Goal: Task Accomplishment & Management: Manage account settings

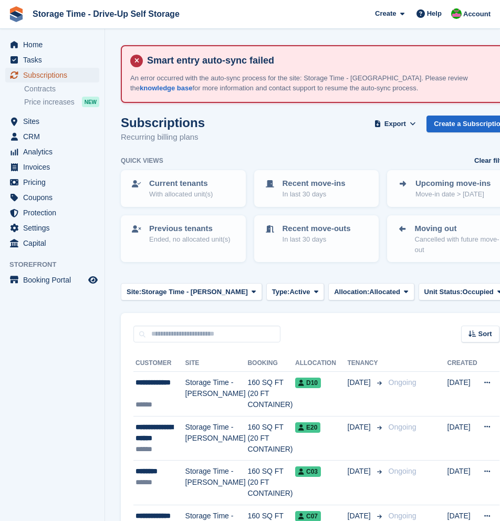
click at [62, 75] on span "Subscriptions" at bounding box center [54, 75] width 63 height 15
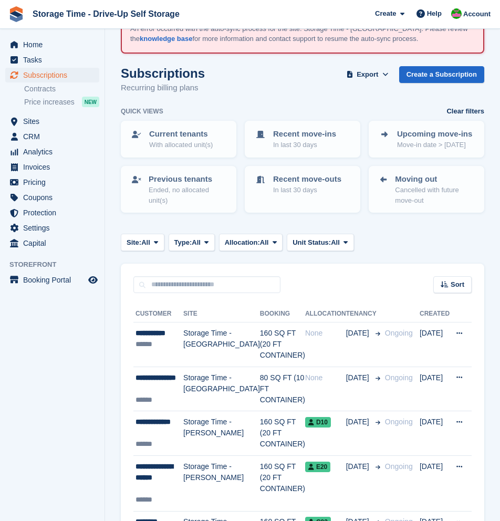
scroll to position [50, 0]
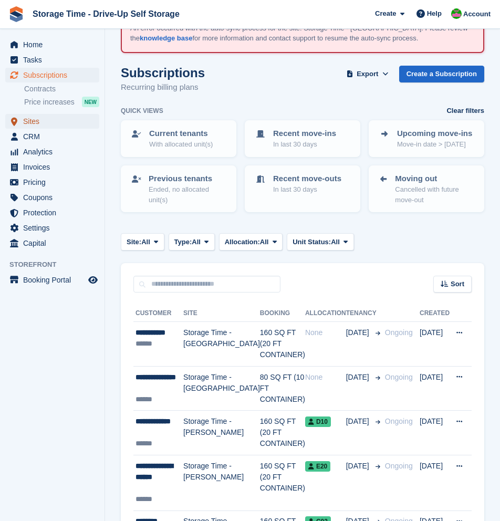
click at [33, 126] on span "Sites" at bounding box center [54, 121] width 63 height 15
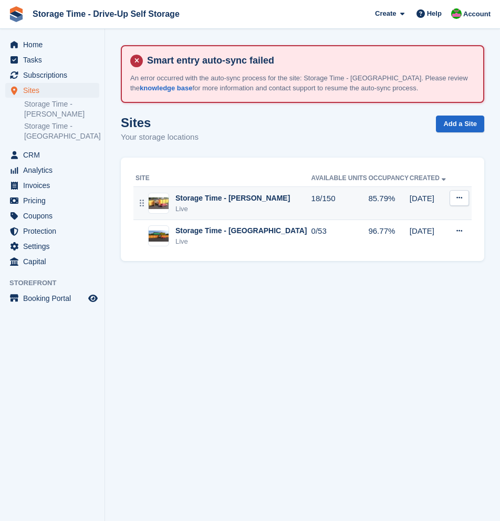
click at [244, 210] on div "Live" at bounding box center [232, 209] width 115 height 11
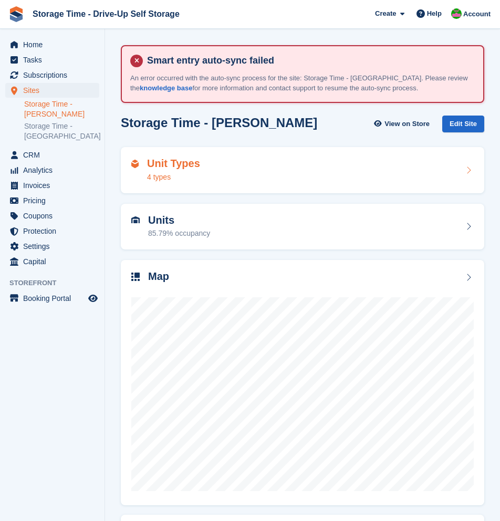
click at [244, 171] on div "Unit Types 4 types" at bounding box center [302, 170] width 343 height 25
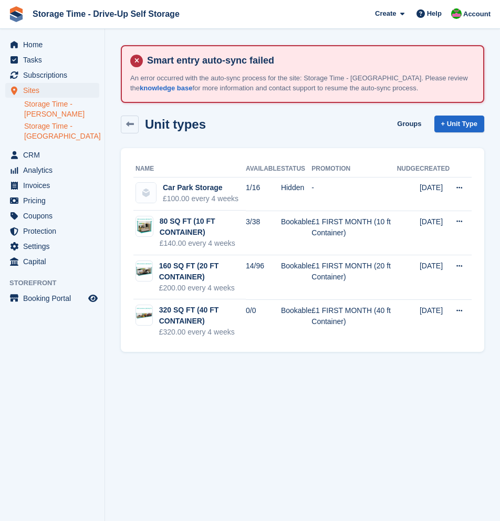
click at [48, 134] on link "Storage Time - [GEOGRAPHIC_DATA]" at bounding box center [61, 131] width 75 height 20
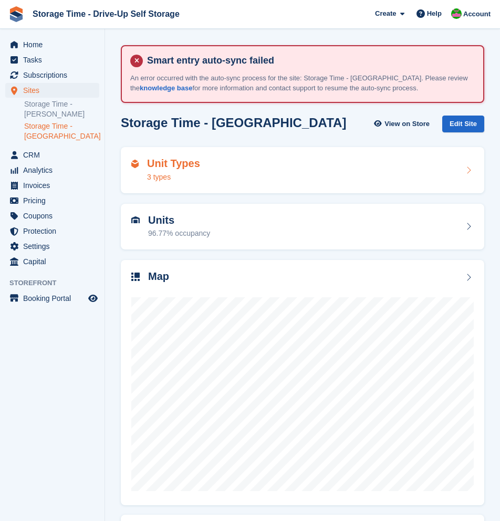
click at [314, 175] on div "Unit Types 3 types" at bounding box center [302, 170] width 343 height 25
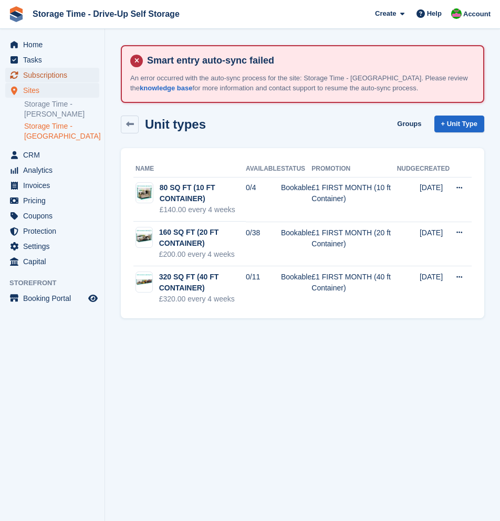
click at [47, 76] on span "Subscriptions" at bounding box center [54, 75] width 63 height 15
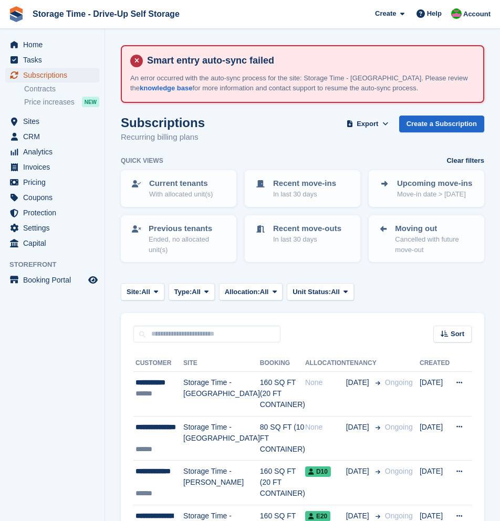
click at [41, 77] on span "Subscriptions" at bounding box center [54, 75] width 63 height 15
click at [150, 294] on span "All" at bounding box center [145, 292] width 9 height 11
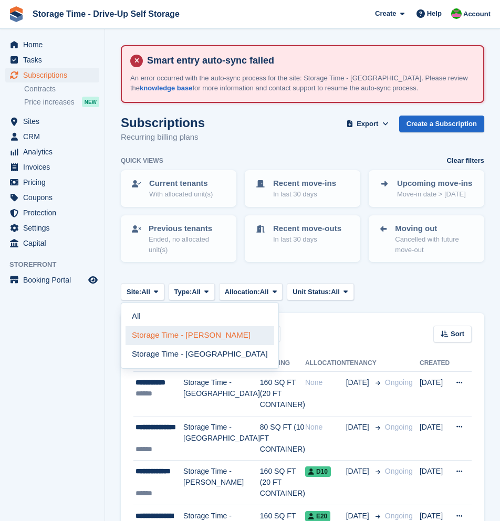
click at [174, 336] on link "Storage Time - [PERSON_NAME]" at bounding box center [200, 335] width 149 height 19
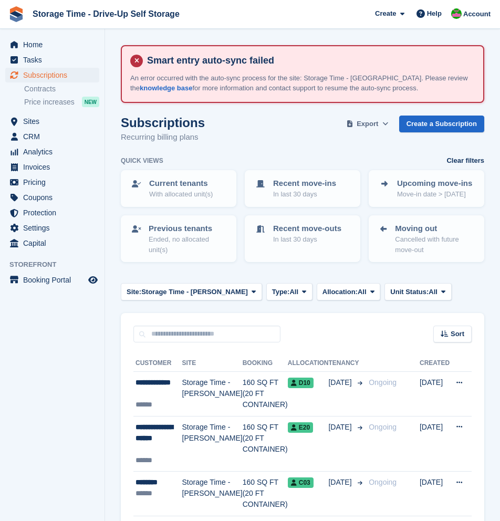
click at [369, 121] on span "Export" at bounding box center [368, 124] width 22 height 11
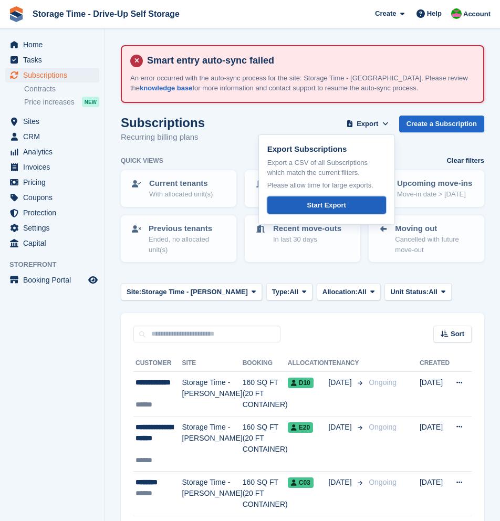
click at [333, 210] on div "Start Export" at bounding box center [326, 205] width 39 height 11
click at [43, 167] on span "Invoices" at bounding box center [54, 167] width 63 height 15
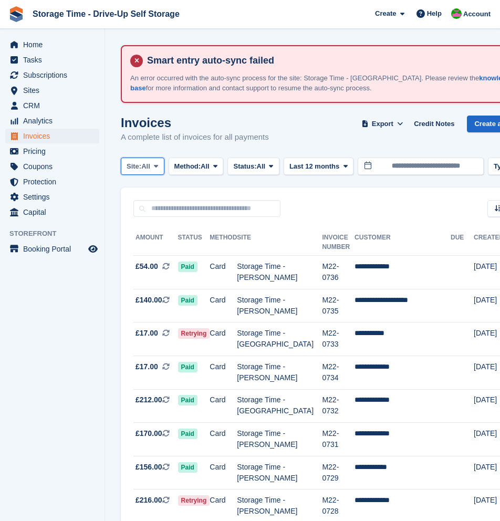
click at [156, 170] on span at bounding box center [156, 166] width 8 height 8
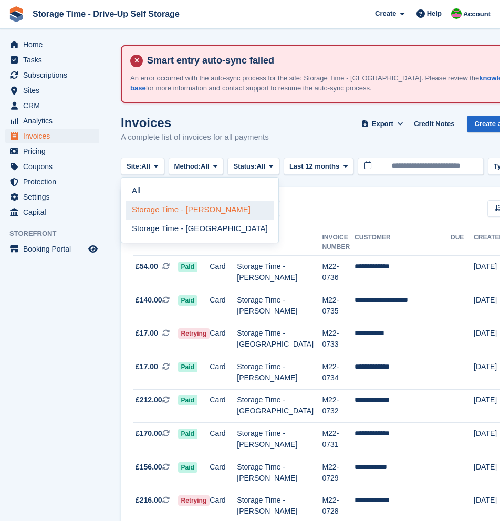
click at [170, 214] on link "Storage Time - [PERSON_NAME]" at bounding box center [200, 210] width 149 height 19
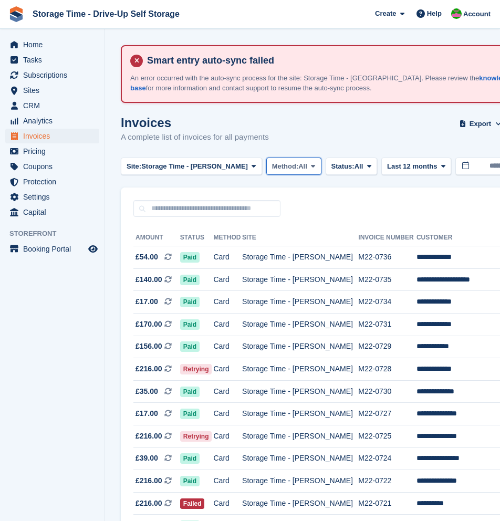
click at [298, 169] on span "All" at bounding box center [302, 166] width 9 height 11
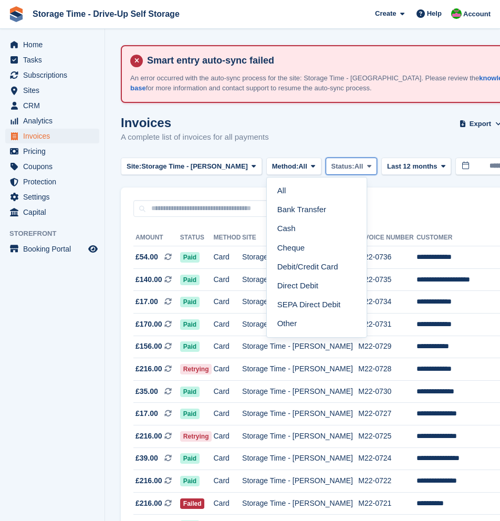
click at [340, 159] on button "Status: All" at bounding box center [351, 166] width 51 height 17
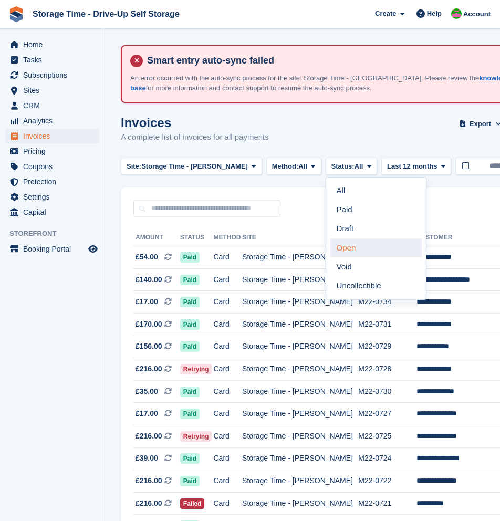
click at [337, 254] on link "Open" at bounding box center [375, 248] width 91 height 19
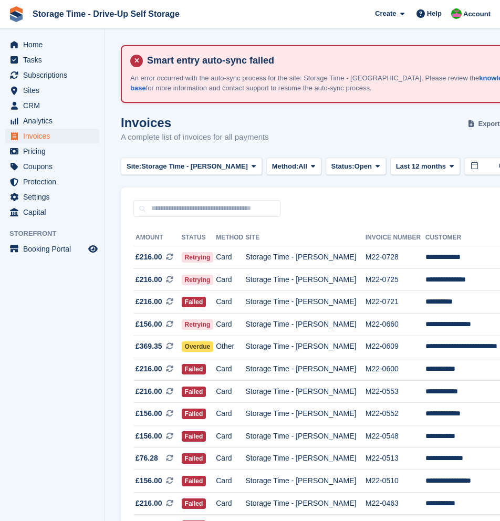
click at [478, 125] on span "Export" at bounding box center [489, 124] width 22 height 11
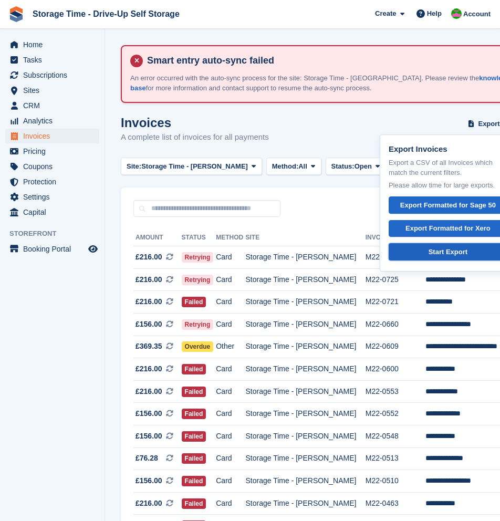
click at [437, 253] on div "Start Export" at bounding box center [448, 252] width 39 height 11
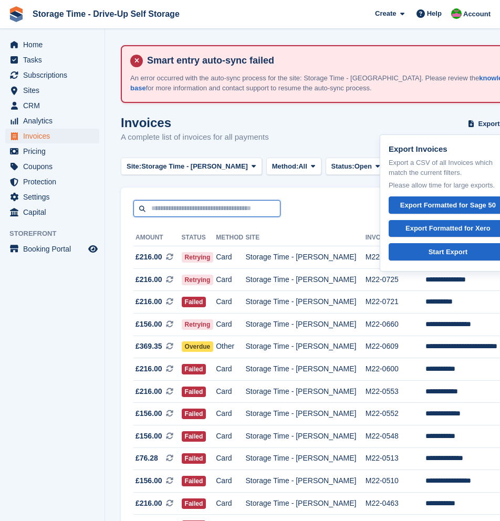
click at [181, 205] on input "text" at bounding box center [206, 208] width 147 height 17
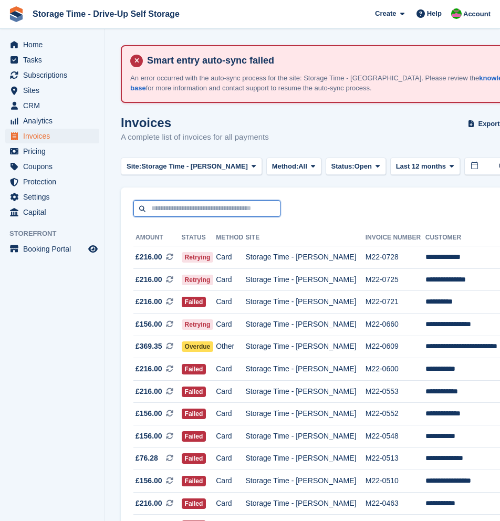
paste input "**********"
type input "**********"
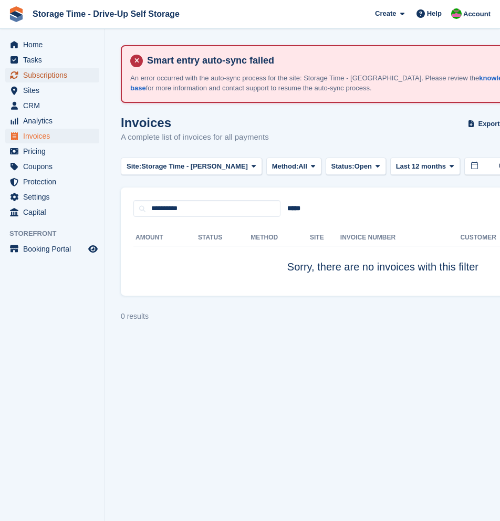
click at [51, 75] on span "Subscriptions" at bounding box center [54, 75] width 63 height 15
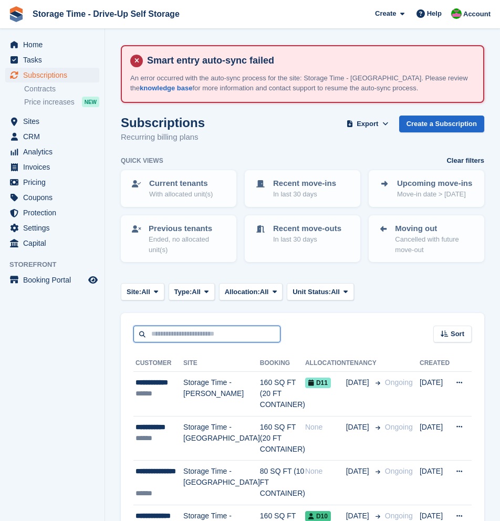
click at [175, 329] on input "text" at bounding box center [206, 334] width 147 height 17
paste input "**********"
type input "**********"
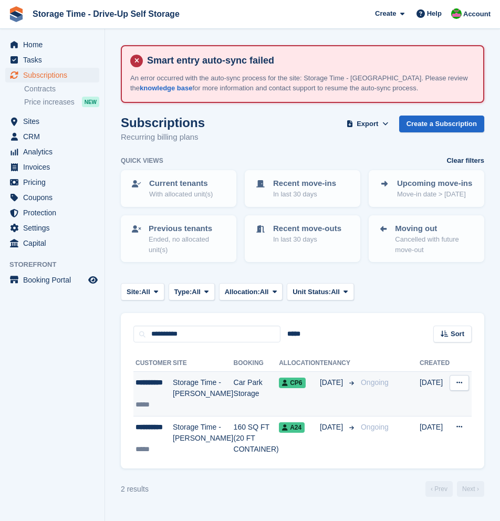
click at [234, 399] on td "Car Park Storage" at bounding box center [257, 394] width 46 height 45
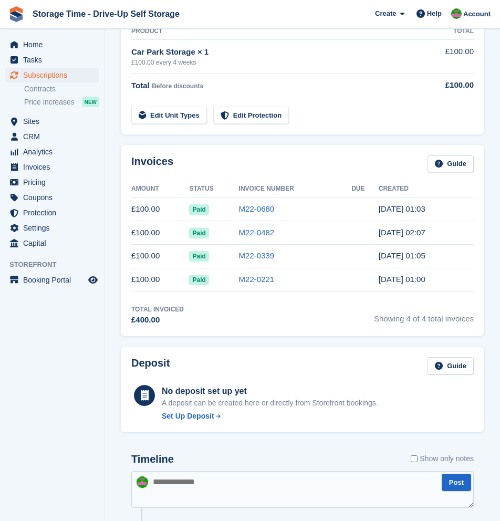
scroll to position [281, 0]
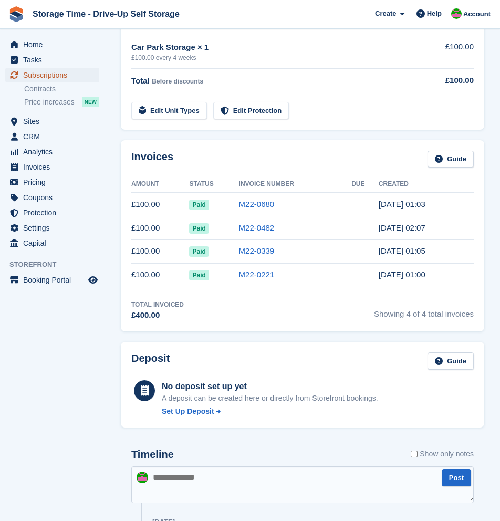
click at [47, 78] on span "Subscriptions" at bounding box center [54, 75] width 63 height 15
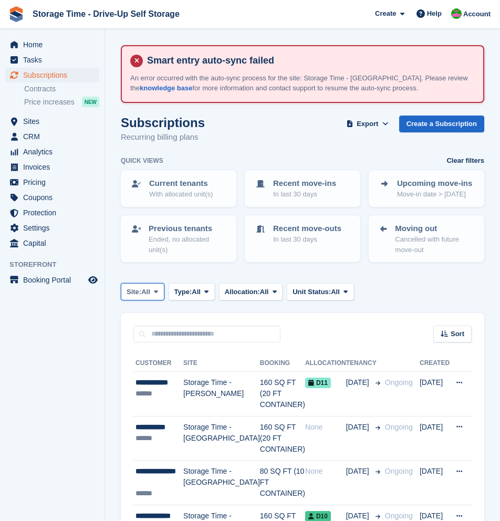
click at [157, 288] on icon at bounding box center [156, 291] width 4 height 7
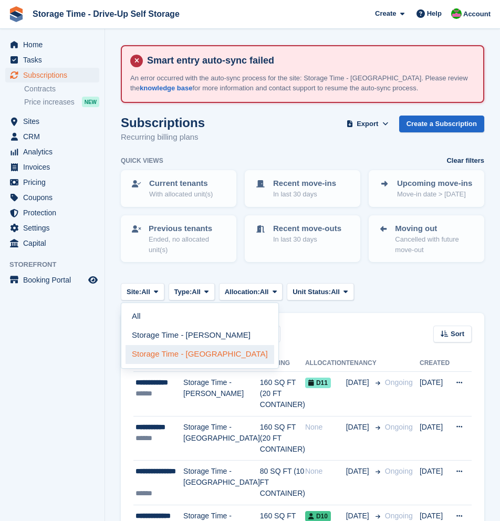
click at [185, 349] on link "Storage Time - [GEOGRAPHIC_DATA]" at bounding box center [200, 354] width 149 height 19
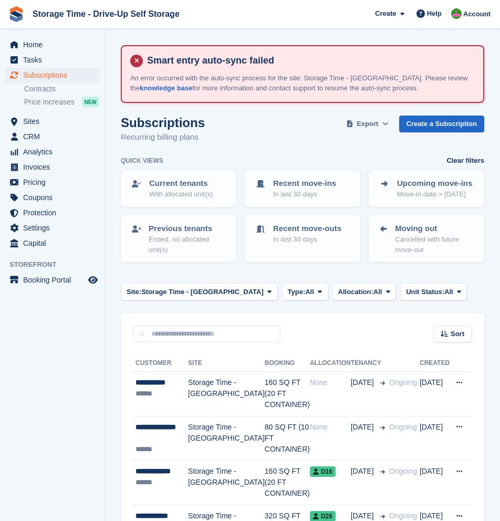
click at [376, 122] on span "Export" at bounding box center [368, 124] width 22 height 11
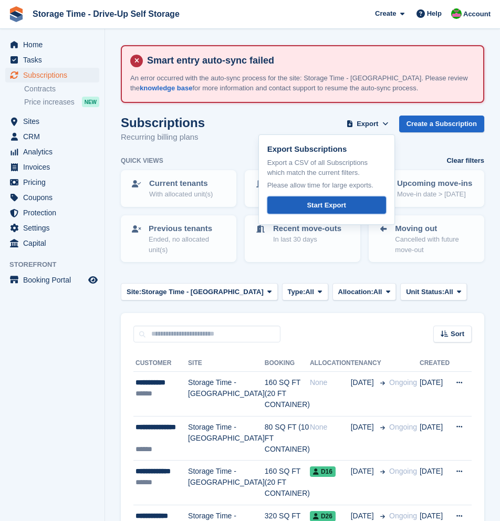
click at [339, 203] on div "Start Export" at bounding box center [326, 205] width 39 height 11
click at [40, 150] on span "Analytics" at bounding box center [54, 151] width 63 height 15
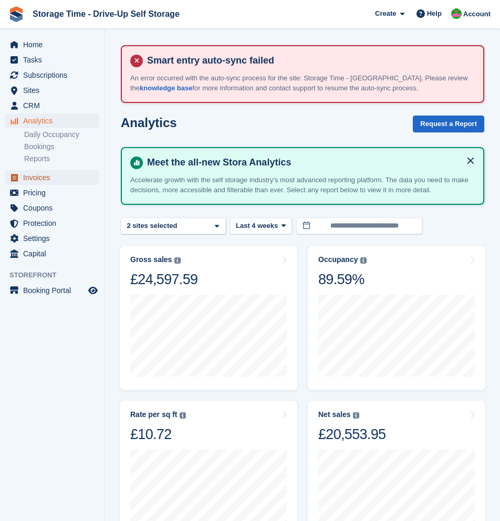
click at [40, 181] on span "Invoices" at bounding box center [54, 177] width 63 height 15
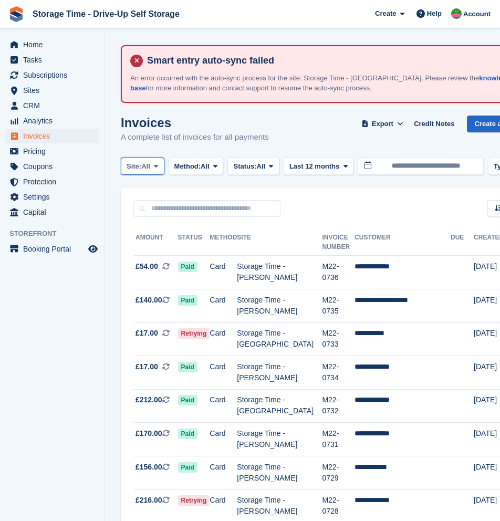
click at [158, 167] on icon at bounding box center [156, 166] width 4 height 7
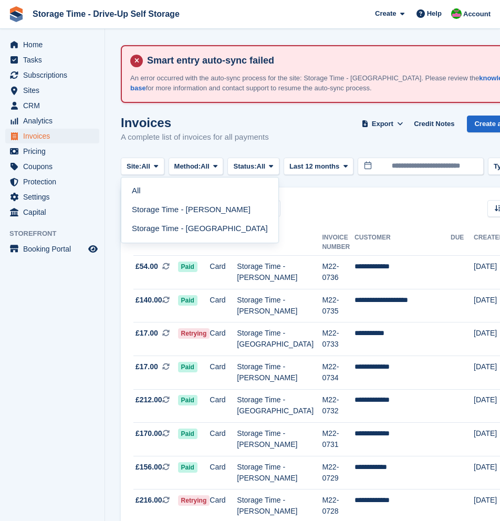
click at [170, 227] on link "Storage Time - [GEOGRAPHIC_DATA]" at bounding box center [200, 229] width 149 height 19
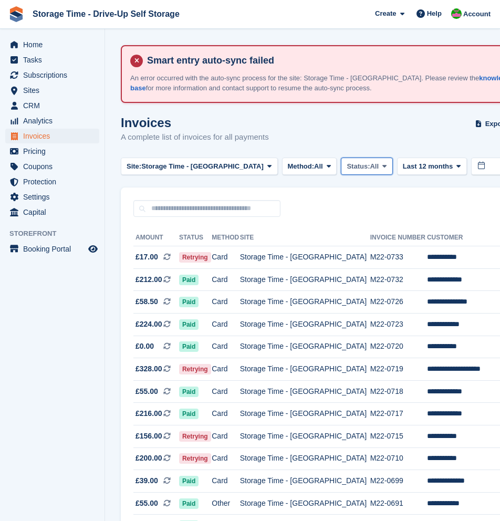
click at [347, 169] on span "Status:" at bounding box center [358, 166] width 23 height 11
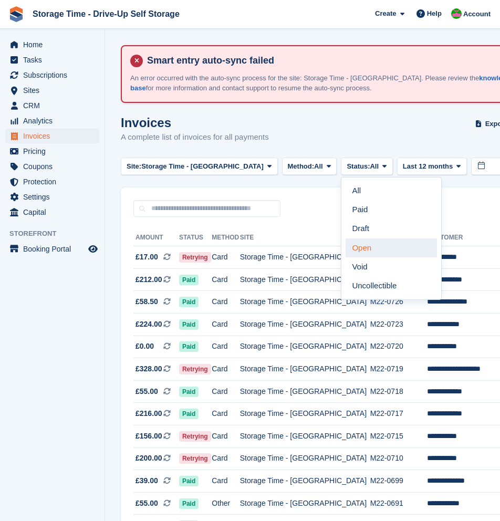
click at [350, 250] on link "Open" at bounding box center [391, 248] width 91 height 19
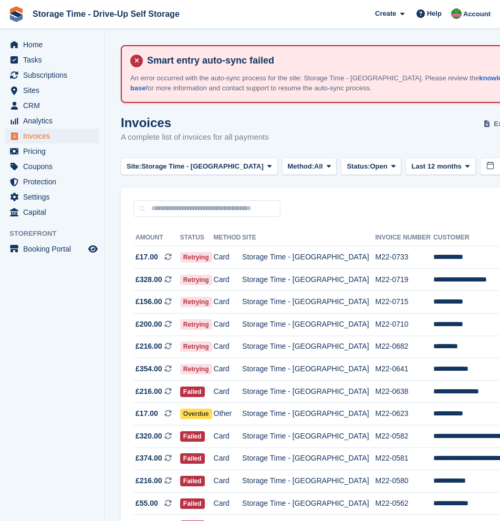
click at [494, 126] on span "Export" at bounding box center [505, 124] width 22 height 11
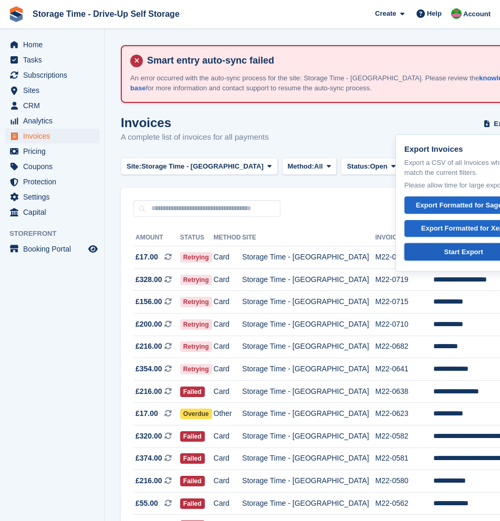
click at [449, 249] on div "Start Export" at bounding box center [463, 252] width 39 height 11
click at [45, 71] on span "Subscriptions" at bounding box center [54, 75] width 63 height 15
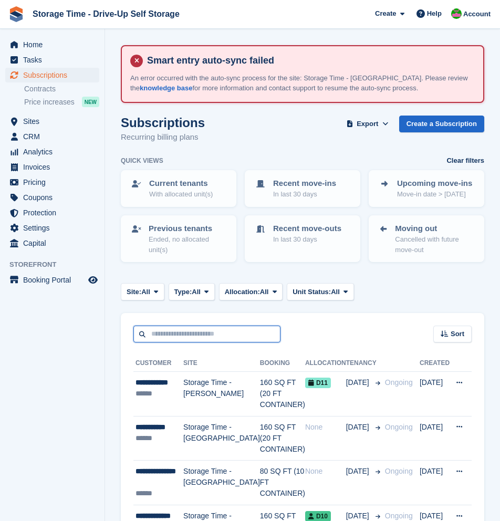
click at [183, 339] on input "text" at bounding box center [206, 334] width 147 height 17
paste input "**********"
type input "**********"
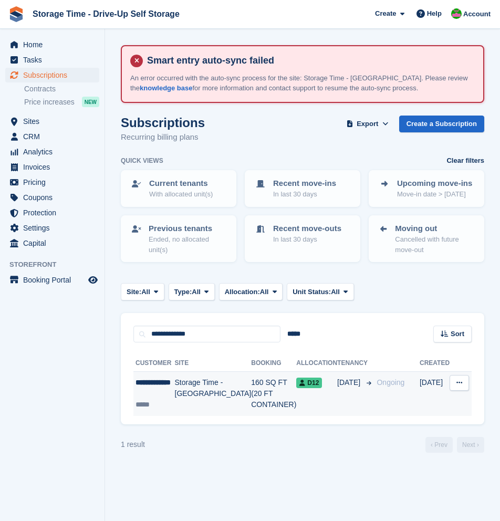
click at [251, 390] on td "160 SQ FT (20 FT CONTAINER)" at bounding box center [273, 394] width 45 height 44
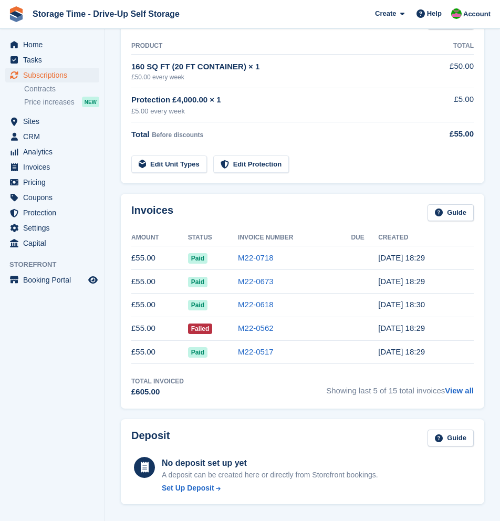
scroll to position [263, 0]
